Goal: Task Accomplishment & Management: Manage account settings

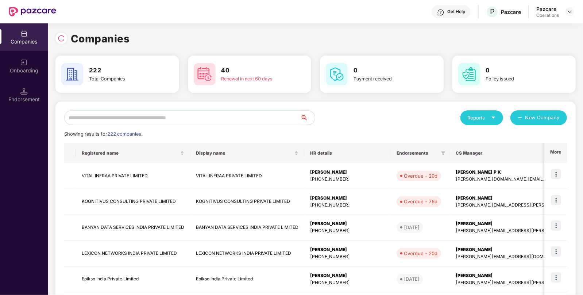
click at [167, 115] on input "text" at bounding box center [182, 117] width 236 height 15
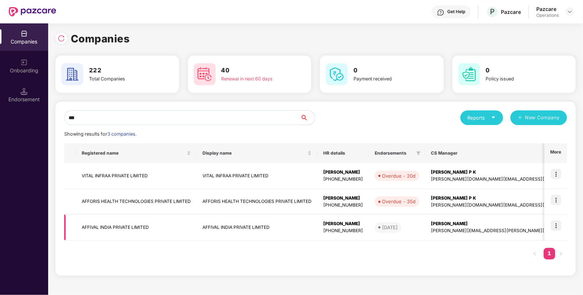
type input "***"
click at [556, 224] on img at bounding box center [556, 225] width 10 height 10
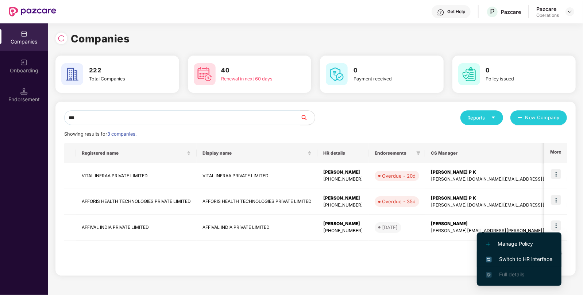
click at [509, 257] on span "Switch to HR interface" at bounding box center [519, 259] width 66 height 8
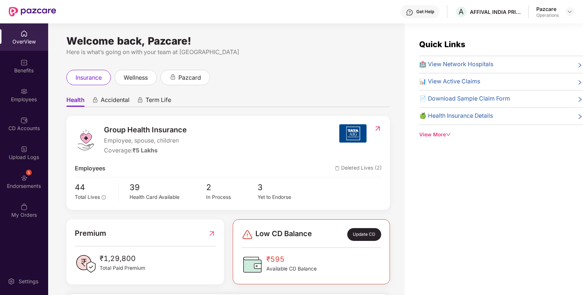
click at [17, 176] on div "5 Endorsements" at bounding box center [24, 181] width 48 height 27
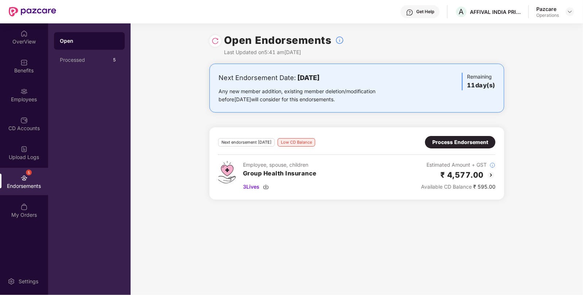
click at [215, 41] on img at bounding box center [215, 40] width 7 height 7
click at [570, 10] on img at bounding box center [570, 12] width 6 height 6
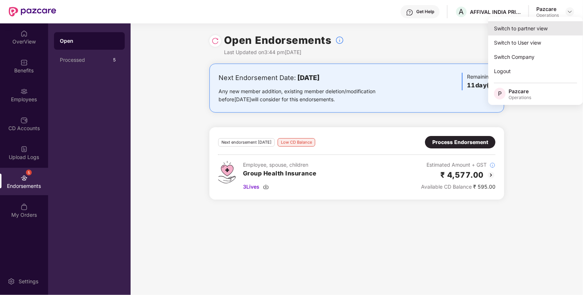
click at [505, 29] on div "Switch to partner view" at bounding box center [535, 28] width 95 height 14
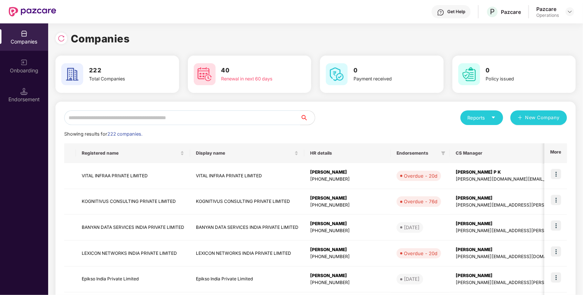
click at [208, 115] on input "text" at bounding box center [182, 117] width 236 height 15
paste input "**********"
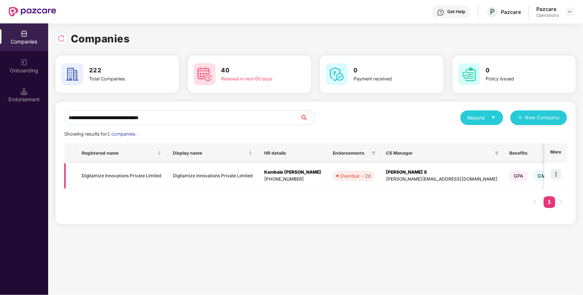
type input "**********"
click at [552, 173] on img at bounding box center [556, 174] width 10 height 10
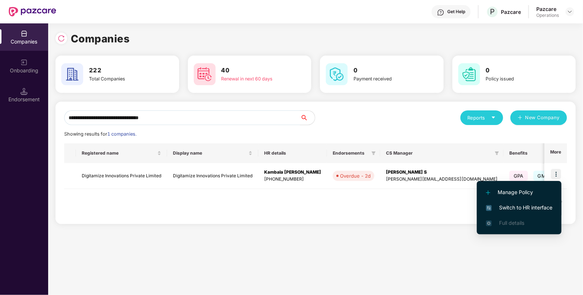
click at [516, 208] on span "Switch to HR interface" at bounding box center [519, 207] width 66 height 8
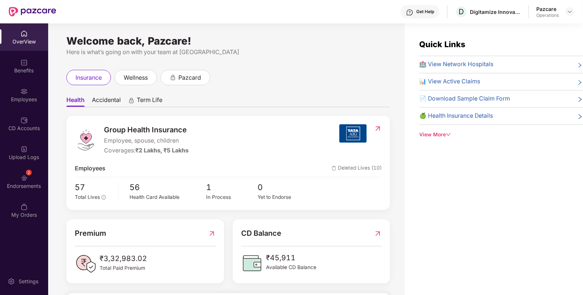
click at [34, 181] on div "2 Endorsements" at bounding box center [24, 181] width 48 height 27
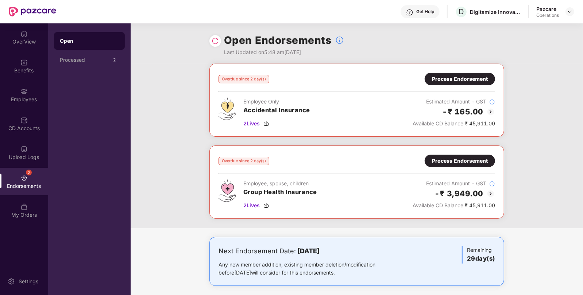
click at [271, 122] on div "2 Lives" at bounding box center [276, 123] width 67 height 8
click at [268, 203] on img at bounding box center [267, 205] width 6 height 6
click at [269, 204] on img at bounding box center [267, 205] width 6 height 6
click at [450, 76] on div "Process Endorsement" at bounding box center [460, 79] width 56 height 8
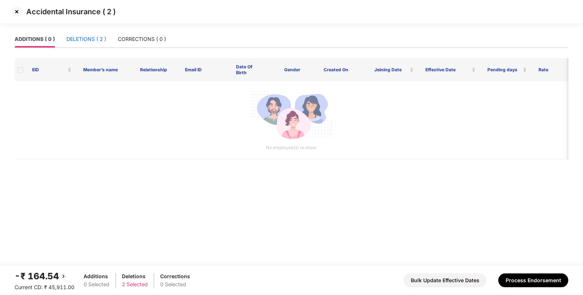
click at [82, 39] on div "DELETIONS ( 2 )" at bounding box center [86, 39] width 40 height 8
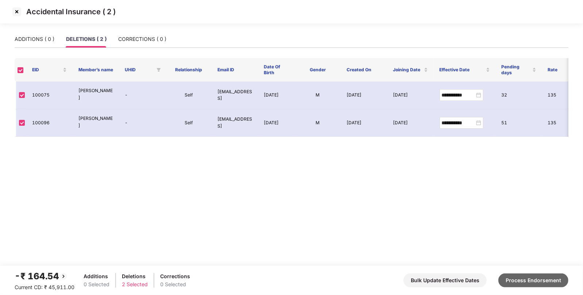
click at [524, 275] on button "Process Endorsement" at bounding box center [534, 280] width 70 height 14
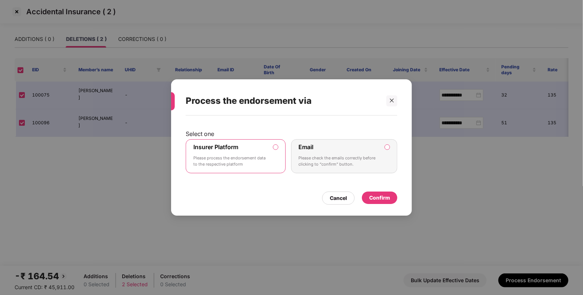
click at [373, 197] on div "Confirm" at bounding box center [379, 197] width 21 height 8
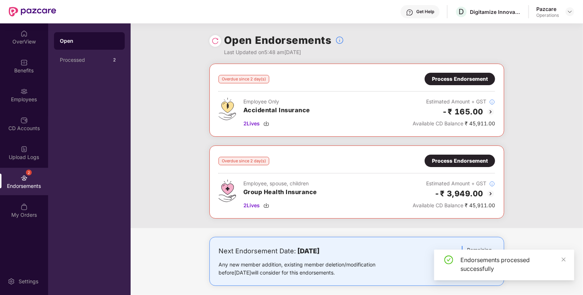
click at [461, 165] on div "Process Endorsement" at bounding box center [460, 160] width 70 height 12
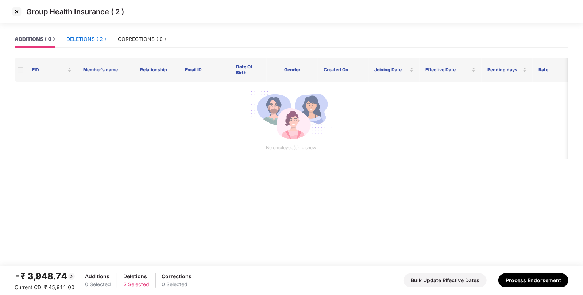
click at [82, 41] on div "DELETIONS ( 2 )" at bounding box center [86, 39] width 40 height 8
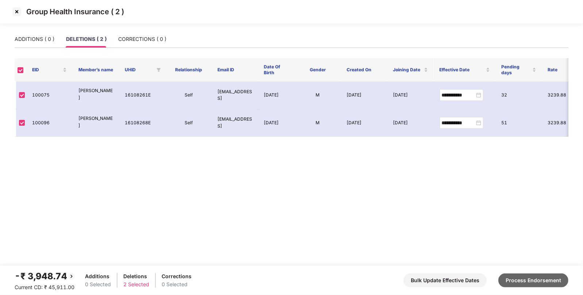
click at [531, 281] on button "Process Endorsement" at bounding box center [534, 280] width 70 height 14
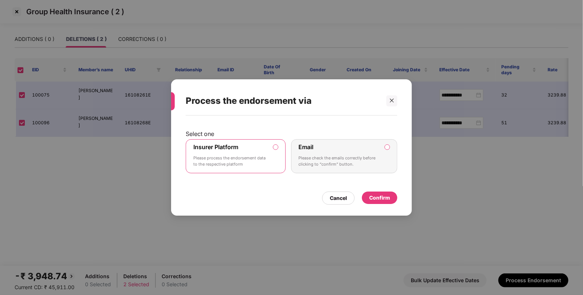
click at [388, 195] on div "Confirm" at bounding box center [379, 197] width 21 height 8
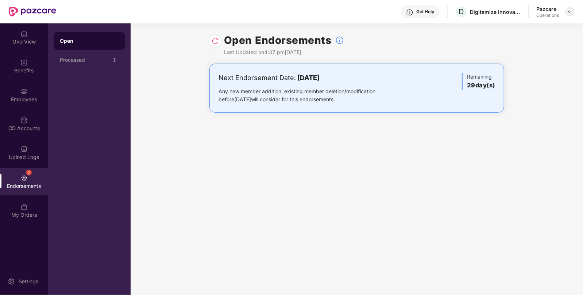
click at [569, 15] on div at bounding box center [570, 11] width 9 height 9
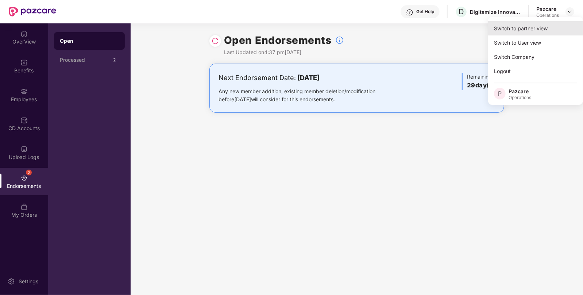
click at [525, 27] on div "Switch to partner view" at bounding box center [535, 28] width 95 height 14
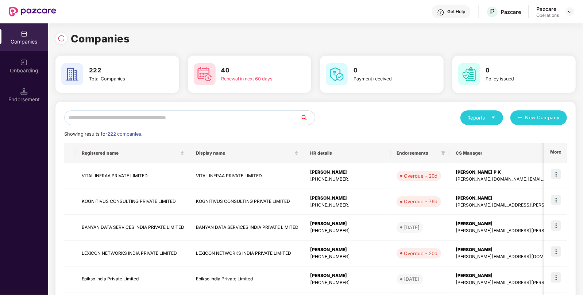
paste input "**********"
click at [223, 120] on input "text" at bounding box center [182, 117] width 236 height 15
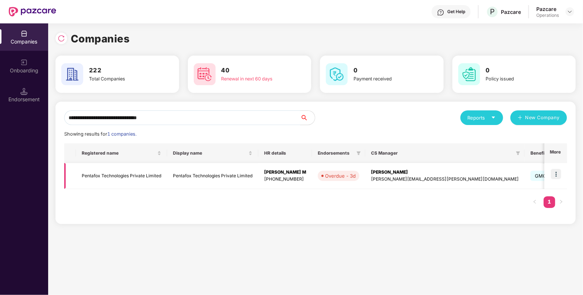
type input "**********"
click at [558, 170] on img at bounding box center [556, 174] width 10 height 10
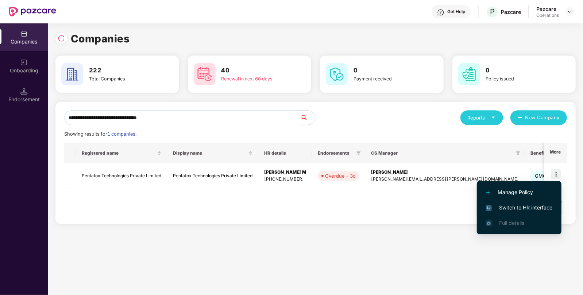
click at [509, 201] on li "Switch to HR interface" at bounding box center [519, 207] width 85 height 15
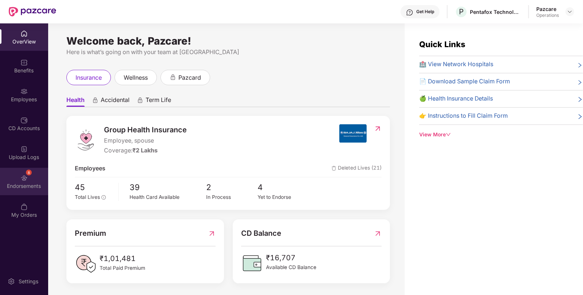
click at [28, 182] on div "Endorsements" at bounding box center [24, 185] width 48 height 7
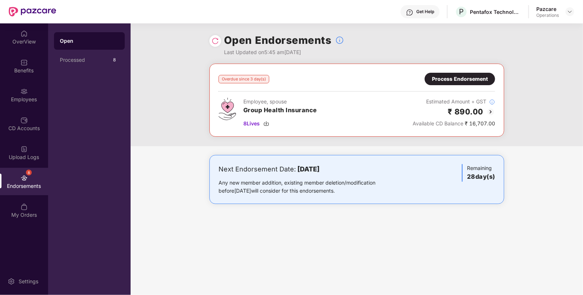
click at [490, 113] on img at bounding box center [491, 111] width 9 height 9
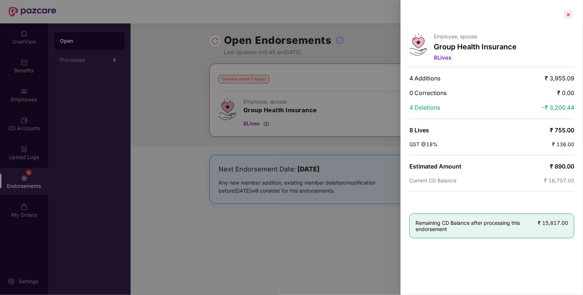
click at [567, 13] on div at bounding box center [569, 15] width 12 height 12
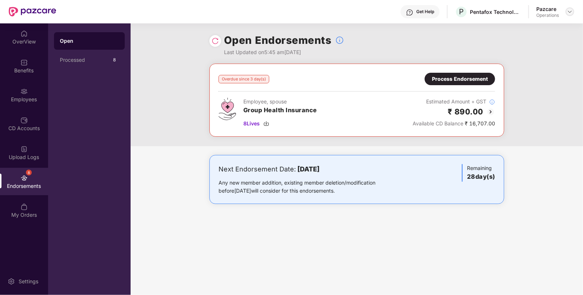
click at [569, 10] on img at bounding box center [570, 12] width 6 height 6
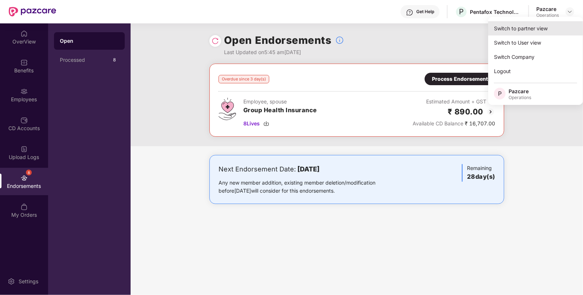
click at [529, 26] on div "Switch to partner view" at bounding box center [535, 28] width 95 height 14
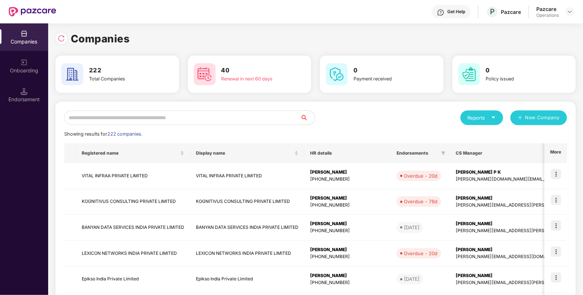
click at [189, 116] on input "text" at bounding box center [182, 117] width 236 height 15
paste input "**********"
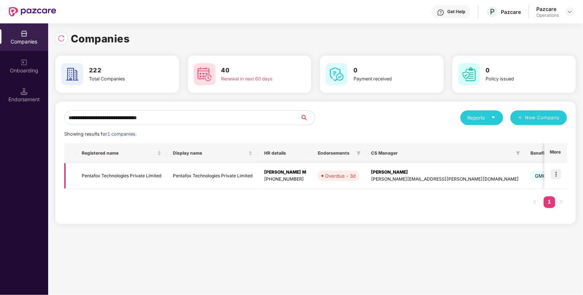
type input "**********"
click at [560, 173] on img at bounding box center [556, 174] width 10 height 10
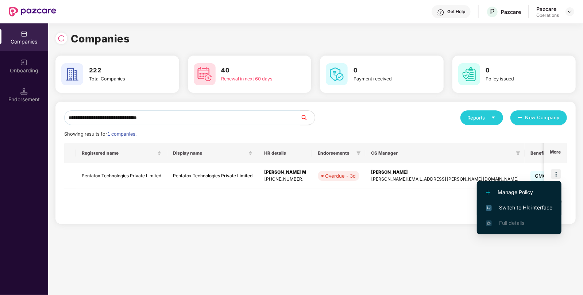
click at [502, 206] on span "Switch to HR interface" at bounding box center [519, 207] width 66 height 8
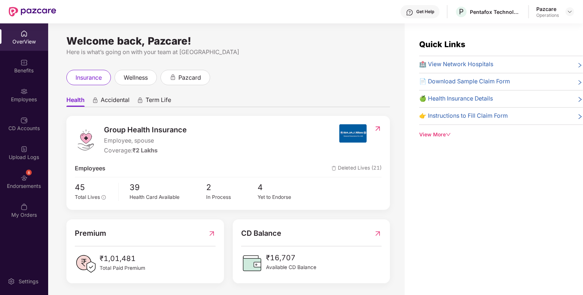
click at [13, 180] on div "8 Endorsements" at bounding box center [24, 181] width 48 height 27
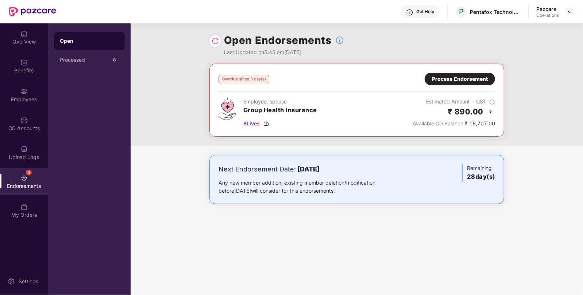
click at [268, 120] on img at bounding box center [267, 123] width 6 height 6
click at [438, 73] on div "Process Endorsement" at bounding box center [460, 79] width 70 height 12
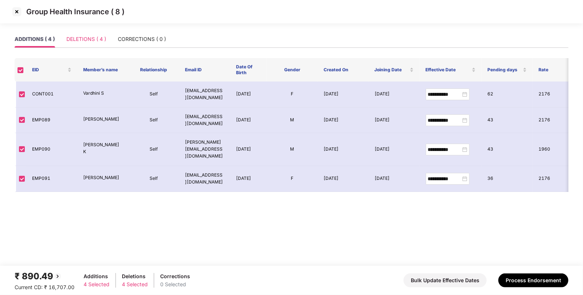
click at [81, 33] on div "DELETIONS ( 4 )" at bounding box center [86, 39] width 40 height 17
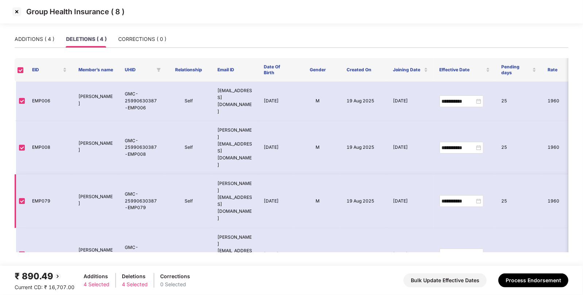
click at [130, 174] on td "GMC-25990630387-EMP079" at bounding box center [142, 200] width 46 height 53
copy td "GMC-25990630387-EMP079"
click at [141, 174] on td "GMC-25990630387-EMP079" at bounding box center [142, 200] width 46 height 53
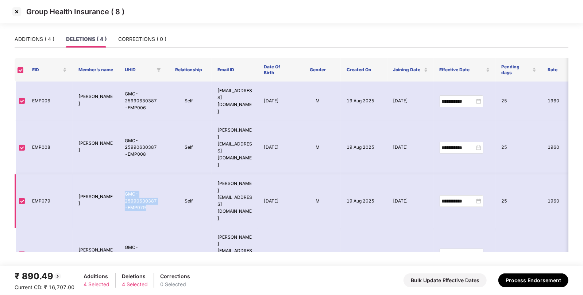
drag, startPoint x: 142, startPoint y: 169, endPoint x: 123, endPoint y: 158, distance: 21.7
click at [123, 174] on td "GMC-25990630387-EMP079" at bounding box center [142, 200] width 46 height 53
copy td "GMC-25990630387-EMP079"
click at [131, 228] on td "GMC-25990630387-EMP082" at bounding box center [142, 254] width 46 height 53
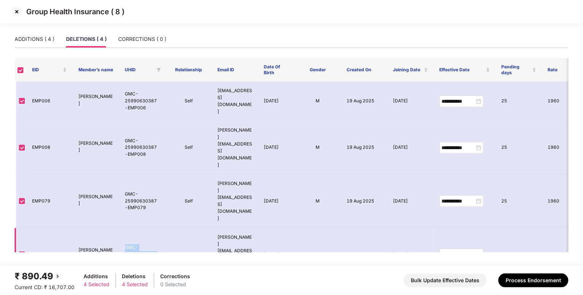
click at [131, 228] on td "GMC-25990630387-EMP082" at bounding box center [142, 254] width 46 height 53
copy td "GMC-25990630387-EMP082"
click at [528, 279] on button "Process Endorsement" at bounding box center [534, 280] width 70 height 14
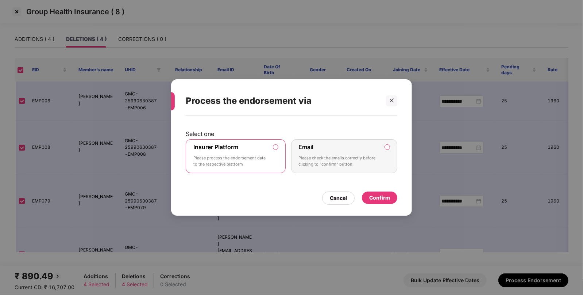
click at [371, 196] on div "Confirm" at bounding box center [379, 197] width 21 height 8
